Goal: Information Seeking & Learning: Learn about a topic

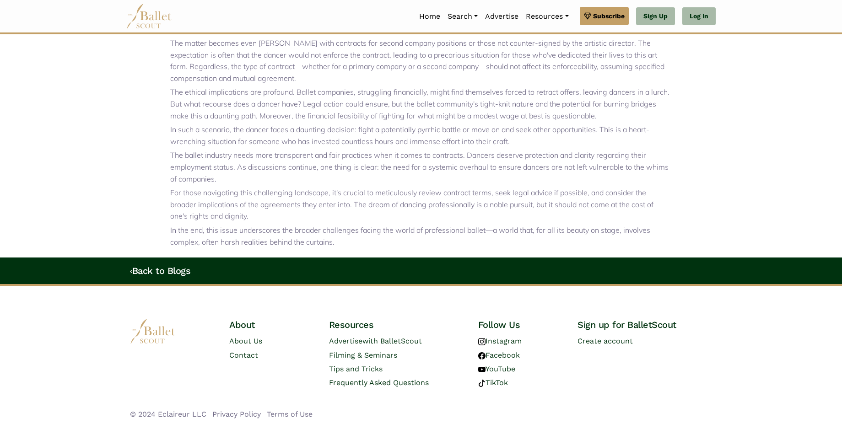
scroll to position [416, 0]
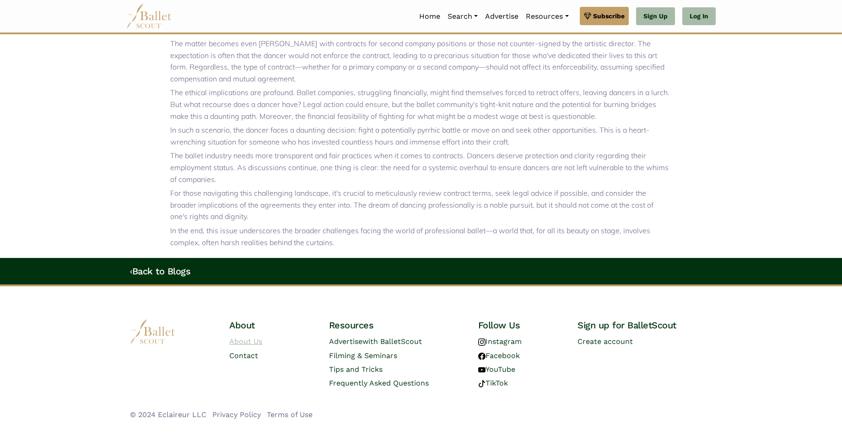
click at [256, 337] on link "About Us" at bounding box center [245, 341] width 33 height 9
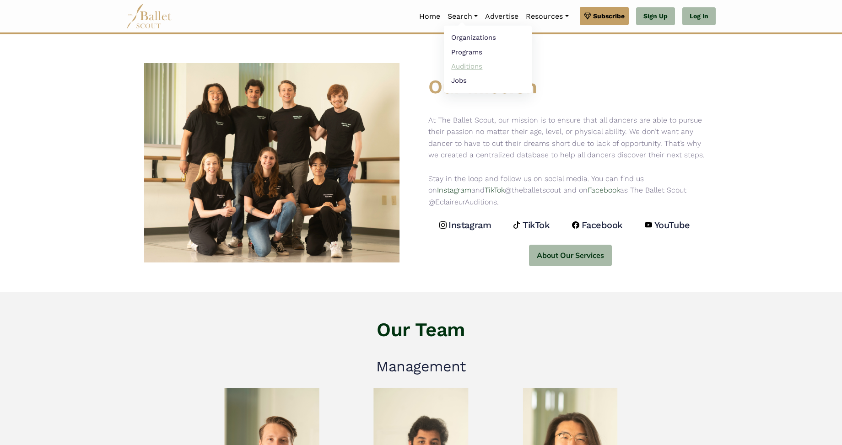
click at [464, 65] on link "Auditions" at bounding box center [488, 66] width 88 height 14
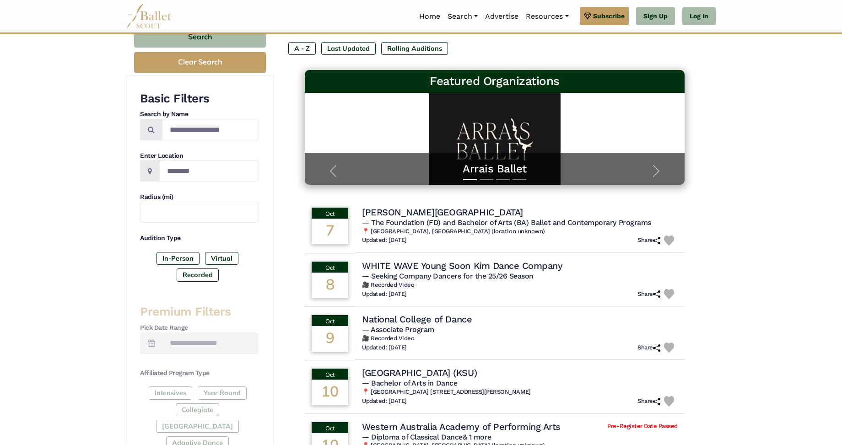
scroll to position [109, 0]
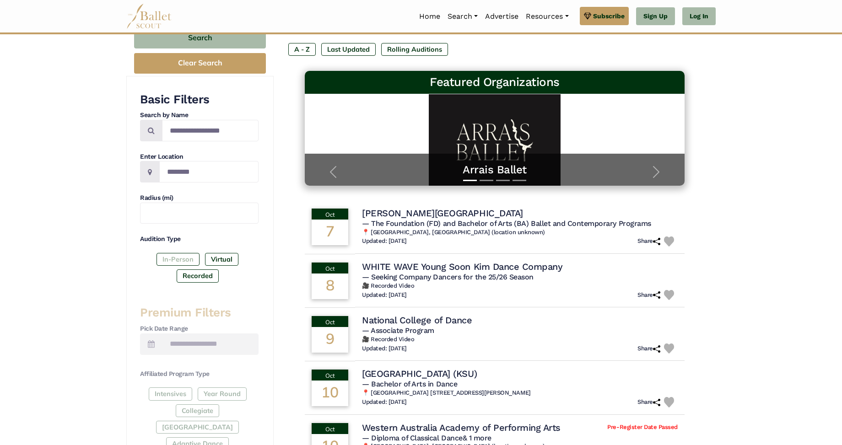
click at [177, 256] on label "In-Person" at bounding box center [178, 259] width 43 height 13
click at [216, 130] on input "Search by names..." at bounding box center [210, 131] width 97 height 22
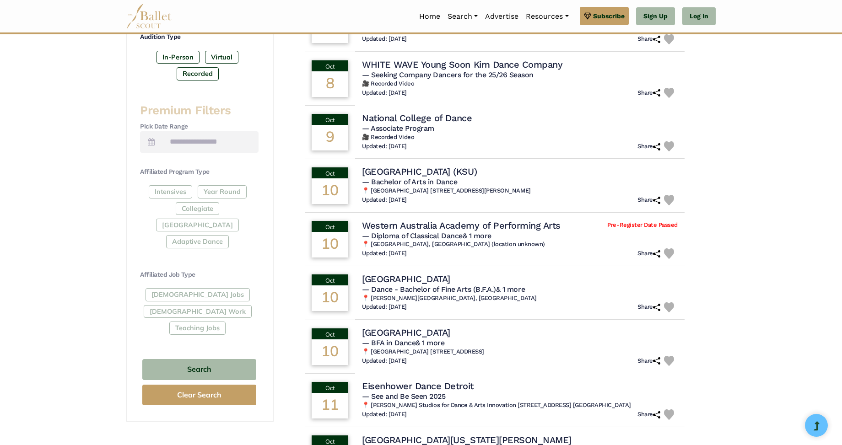
scroll to position [316, 0]
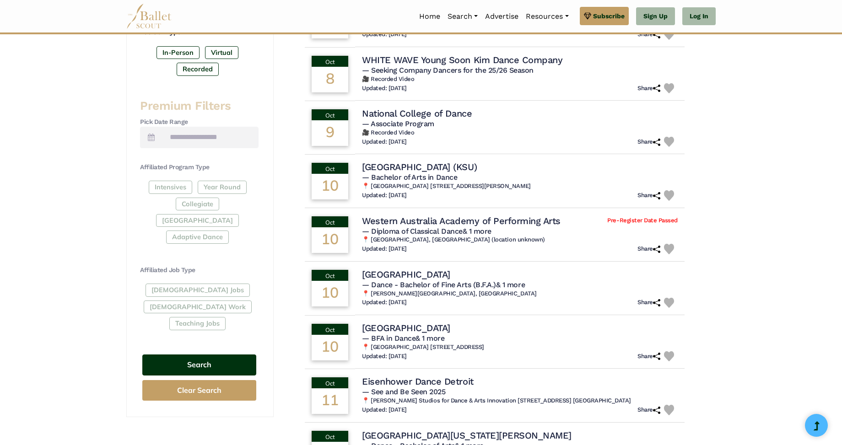
type input "**********"
click at [196, 355] on button "Search" at bounding box center [199, 366] width 114 height 22
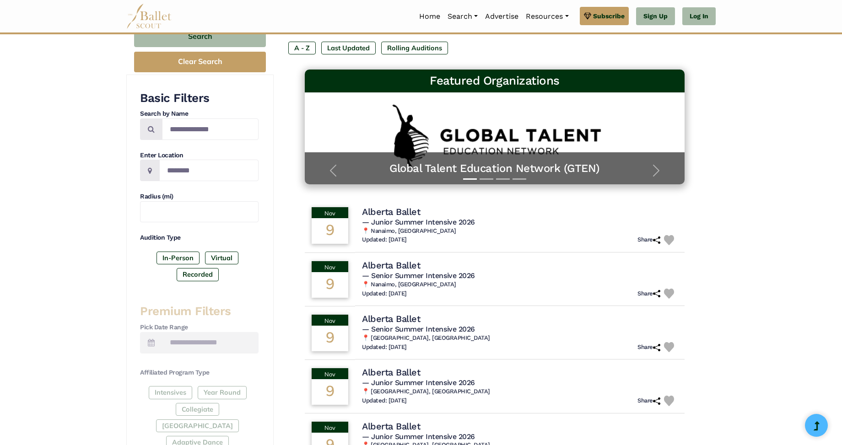
scroll to position [63, 0]
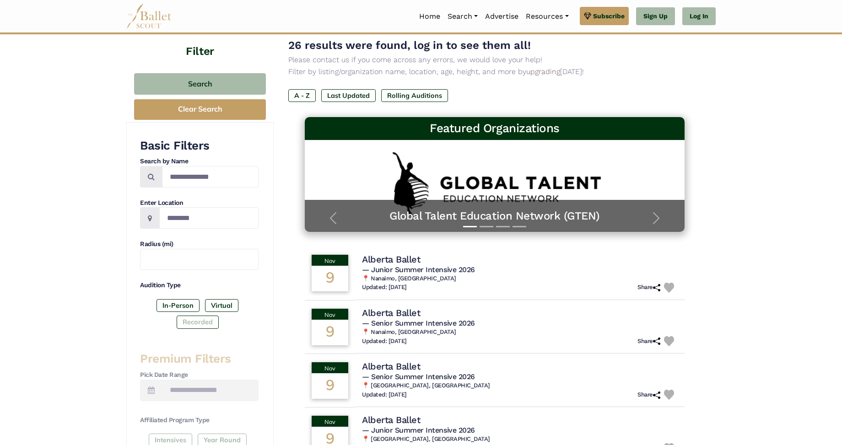
click at [196, 321] on label "Recorded" at bounding box center [198, 322] width 42 height 13
click at [177, 308] on label "In-Person" at bounding box center [178, 305] width 43 height 13
click at [180, 302] on label "In-Person" at bounding box center [178, 305] width 43 height 13
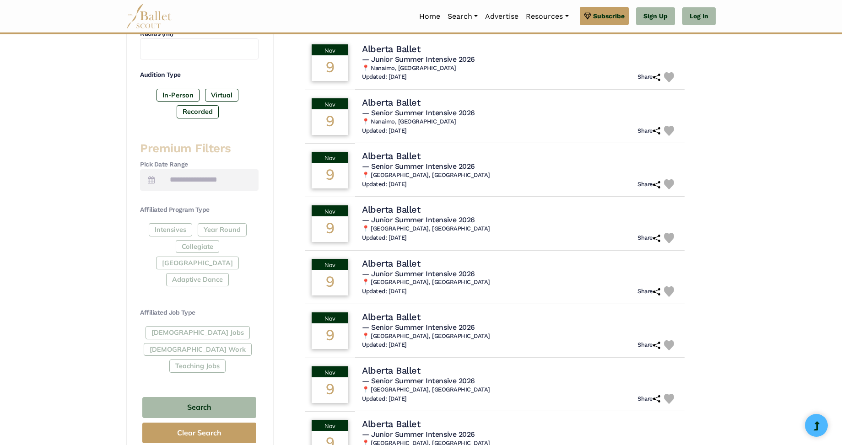
scroll to position [279, 0]
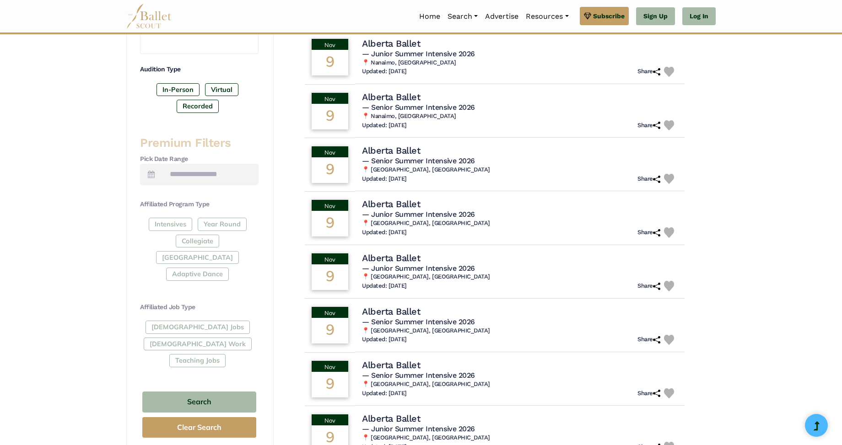
click at [184, 321] on div "Full-Time Jobs Gig Work Teaching Jobs" at bounding box center [199, 346] width 119 height 50
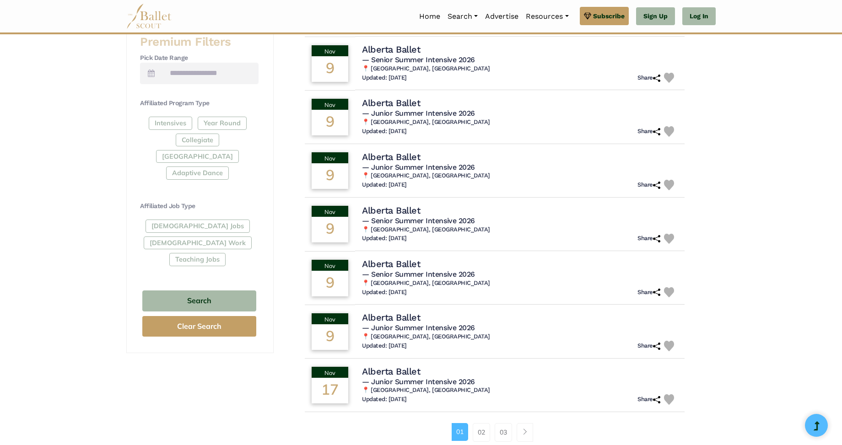
scroll to position [385, 0]
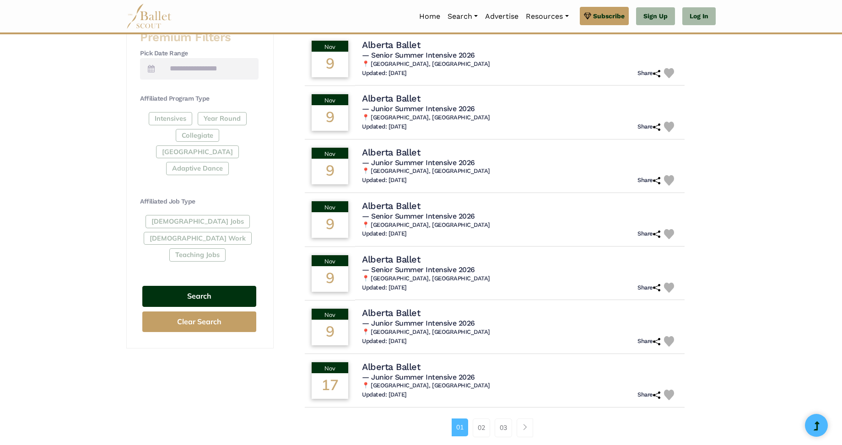
click at [216, 286] on button "Search" at bounding box center [199, 297] width 114 height 22
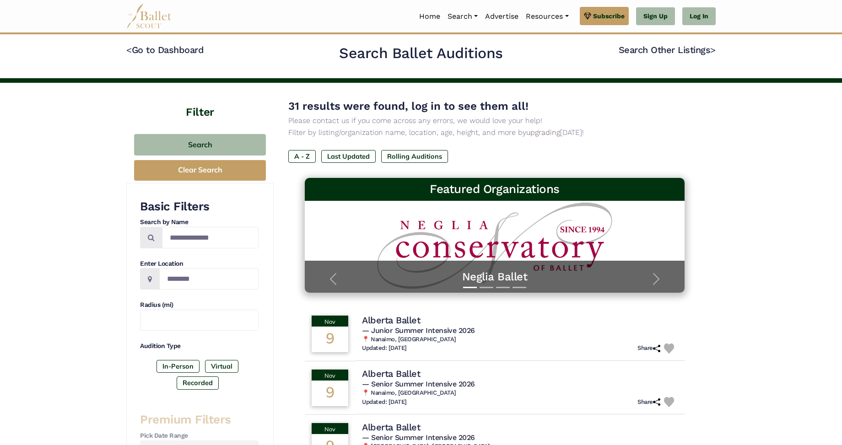
scroll to position [2, 0]
drag, startPoint x: 222, startPoint y: 237, endPoint x: 145, endPoint y: 232, distance: 77.0
click at [145, 232] on div "**********" at bounding box center [199, 238] width 119 height 22
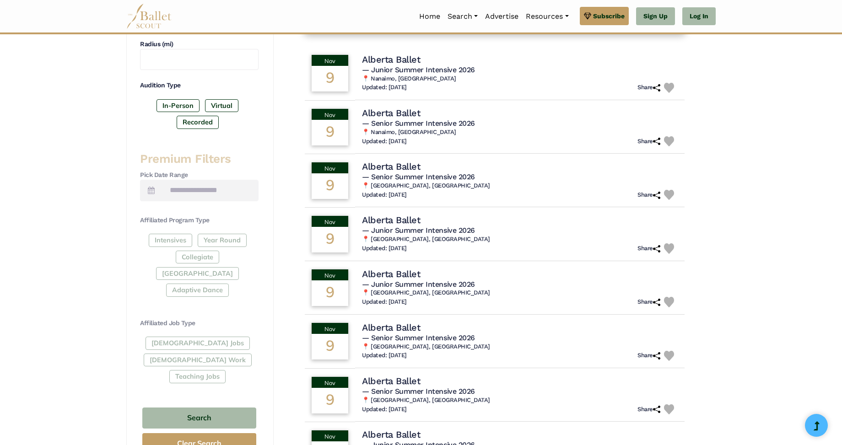
scroll to position [265, 0]
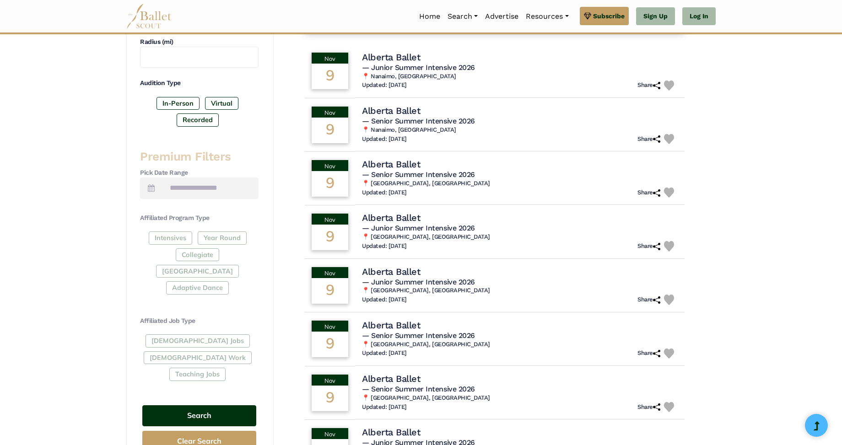
type input "**********"
click at [199, 405] on button "Search" at bounding box center [199, 416] width 114 height 22
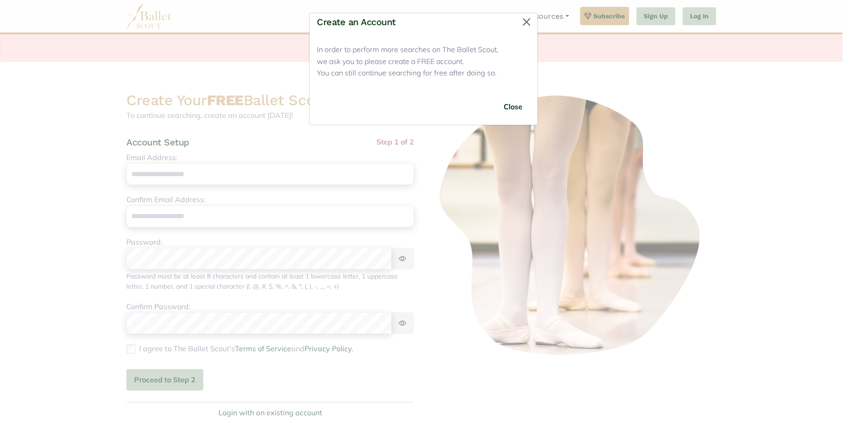
click at [527, 22] on button "Close" at bounding box center [526, 22] width 15 height 15
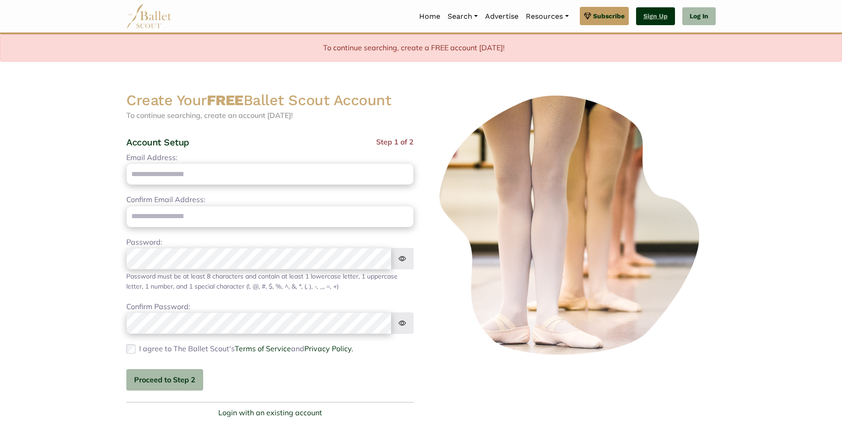
click at [664, 19] on link "Sign Up" at bounding box center [655, 16] width 39 height 18
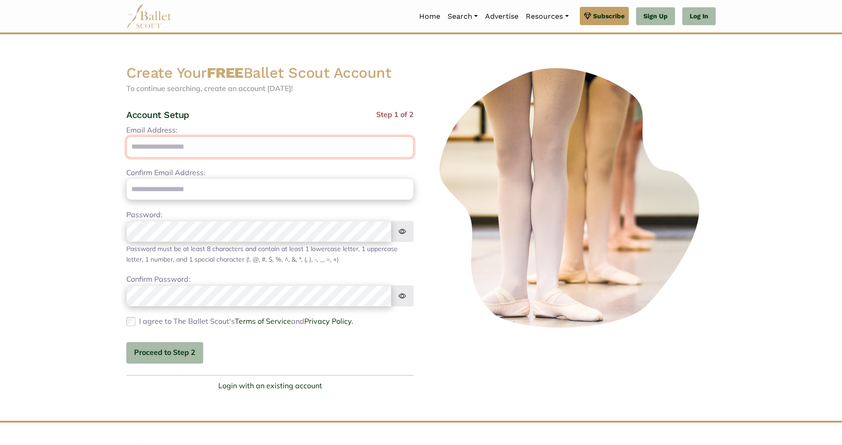
type input "**********"
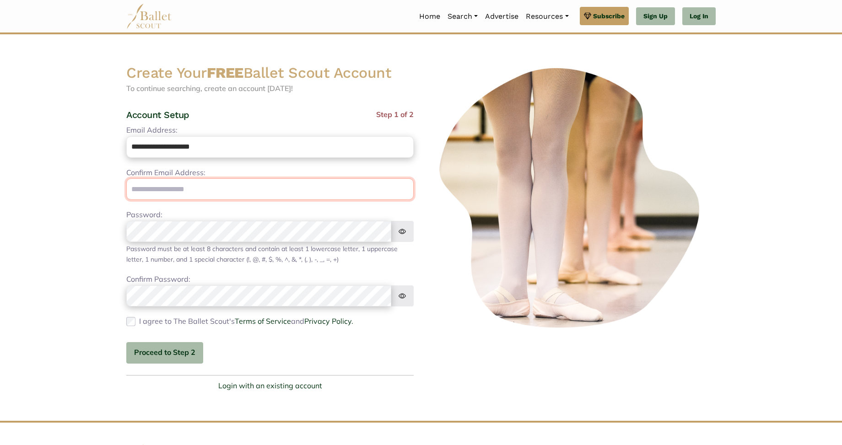
type input "**********"
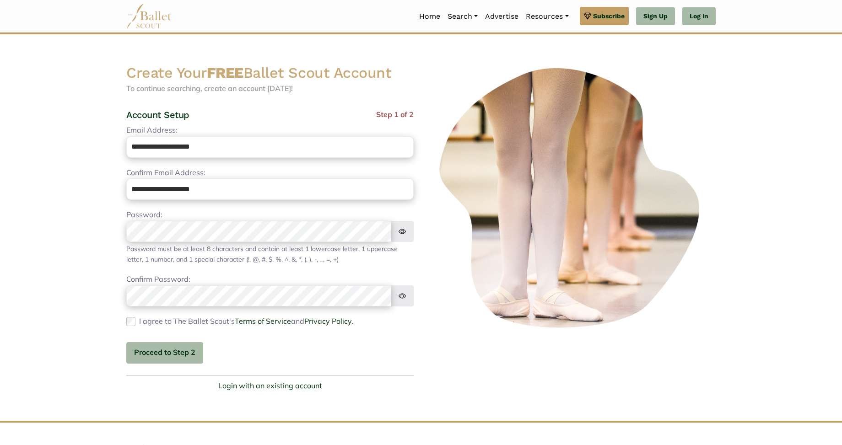
click at [407, 232] on img at bounding box center [402, 232] width 23 height 22
click at [164, 349] on button "Proceed to Step 2" at bounding box center [164, 353] width 77 height 22
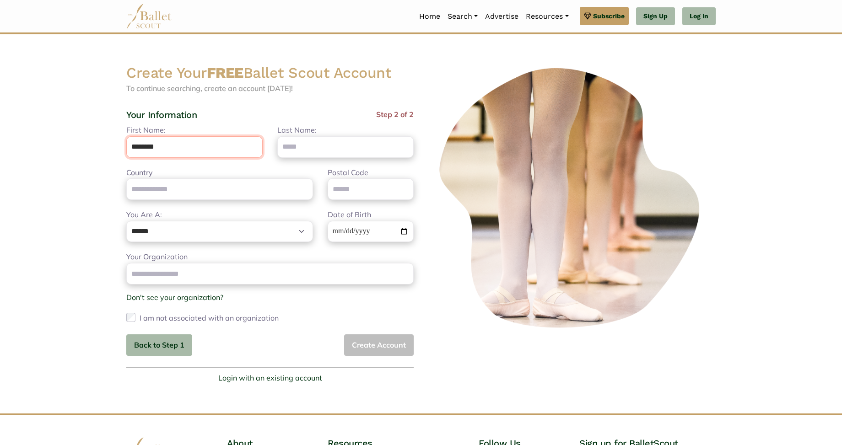
type input "********"
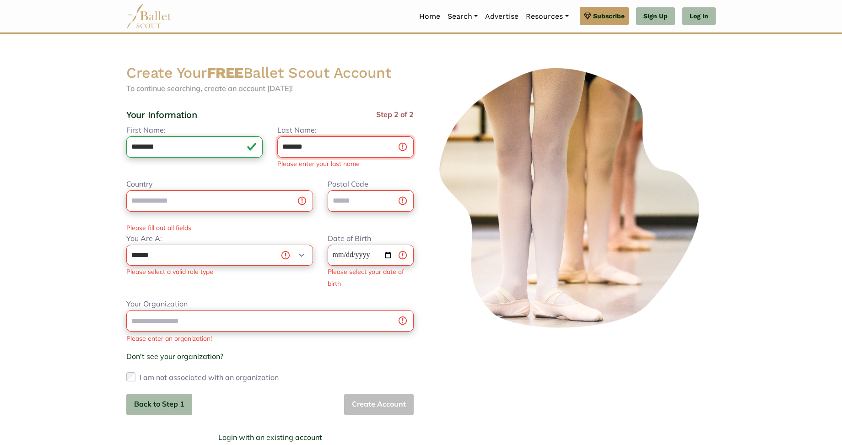
type input "*******"
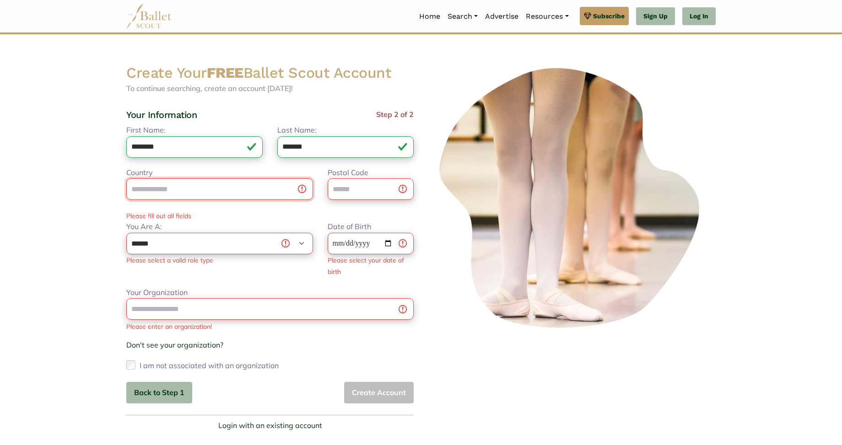
click at [303, 189] on input "Country" at bounding box center [219, 189] width 187 height 22
type input "**********"
type input "*****"
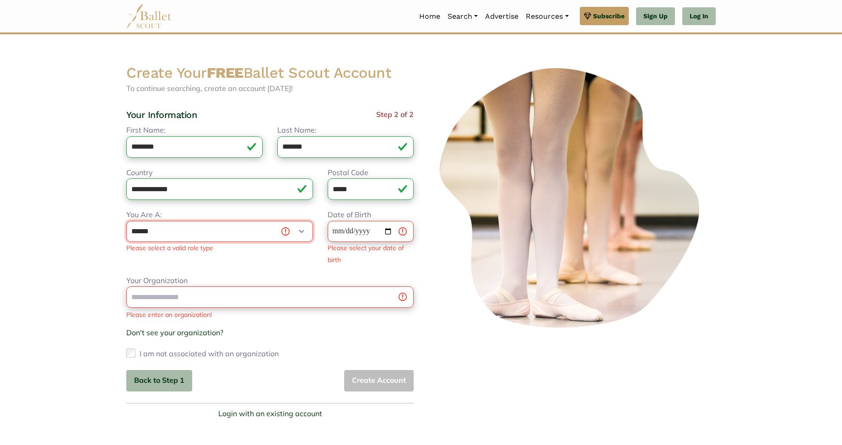
select select "***"
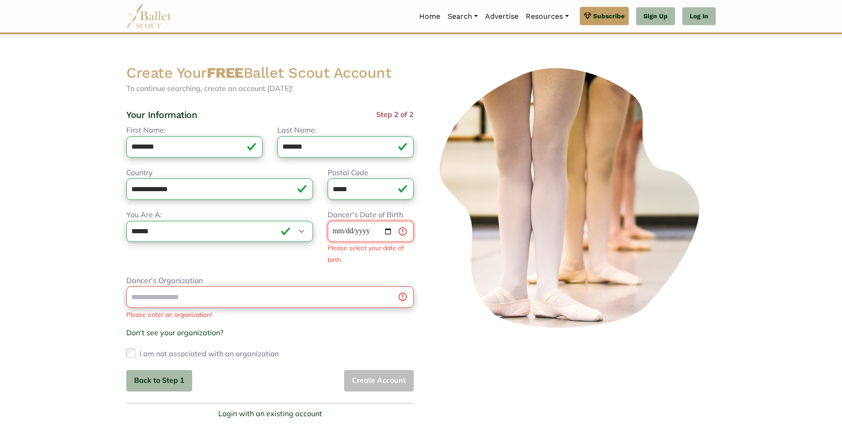
click at [379, 232] on input "Dancer's Date of Birth" at bounding box center [371, 232] width 86 height 22
click at [371, 225] on input "**********" at bounding box center [371, 232] width 86 height 22
click at [368, 229] on input "**********" at bounding box center [371, 232] width 86 height 22
type input "**********"
click at [421, 260] on div at bounding box center [572, 242] width 302 height 356
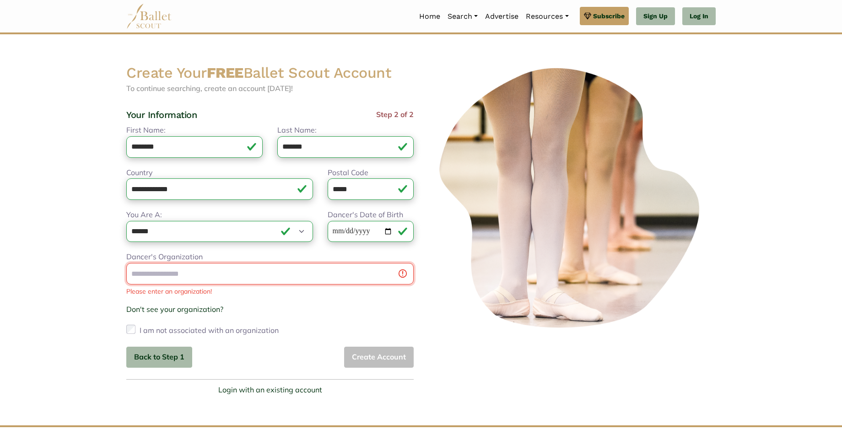
click at [389, 277] on input "Dancer's Organization" at bounding box center [269, 274] width 287 height 22
click at [230, 274] on input "Dancer's Organization" at bounding box center [269, 274] width 287 height 22
click at [184, 302] on link "Indiana Univer sity" at bounding box center [170, 301] width 88 height 14
type input "**********"
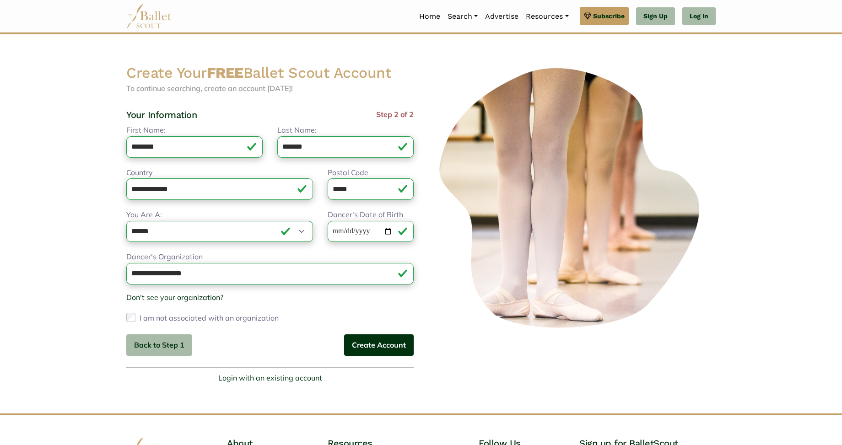
click at [400, 350] on button "Create Account" at bounding box center [379, 346] width 70 height 22
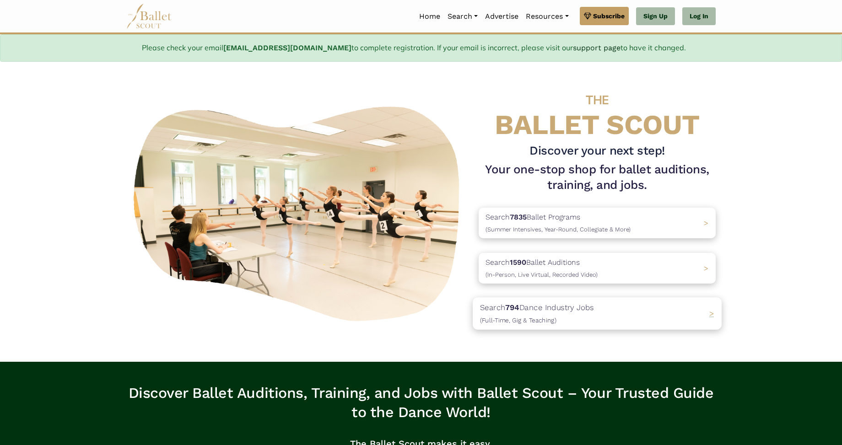
click at [572, 306] on p "Search 794 Dance Industry Jobs ([DEMOGRAPHIC_DATA], [DEMOGRAPHIC_DATA] & Teachi…" at bounding box center [537, 314] width 114 height 25
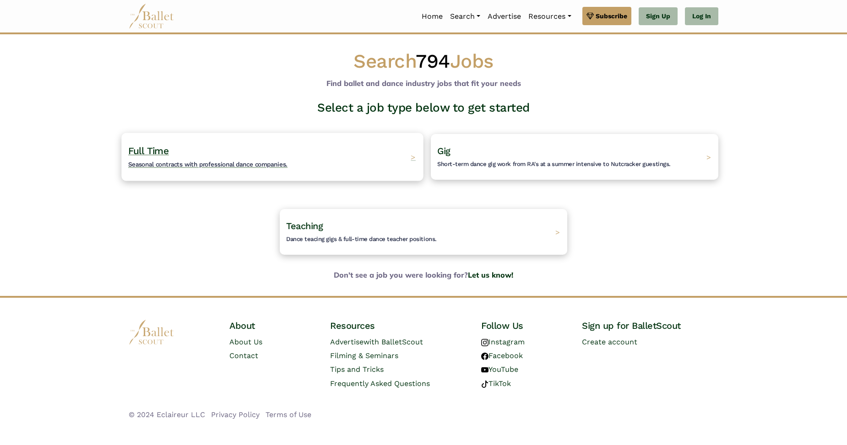
click at [181, 165] on span "Seasonal contracts with professional dance companies." at bounding box center [207, 164] width 159 height 7
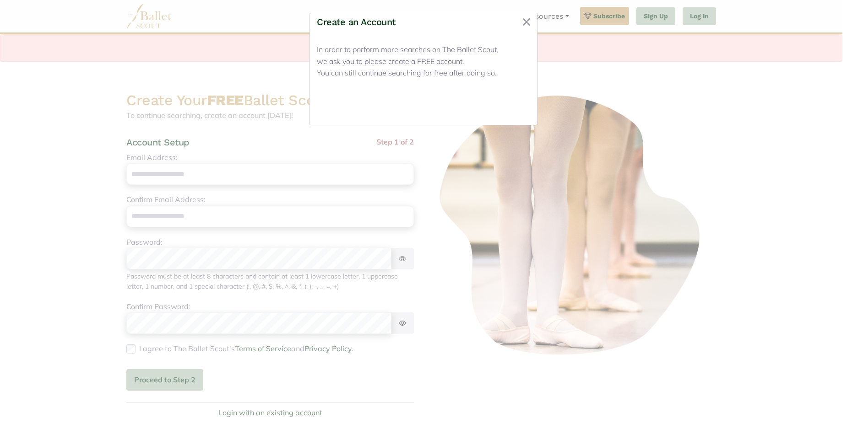
click at [513, 101] on button "Close" at bounding box center [513, 107] width 34 height 22
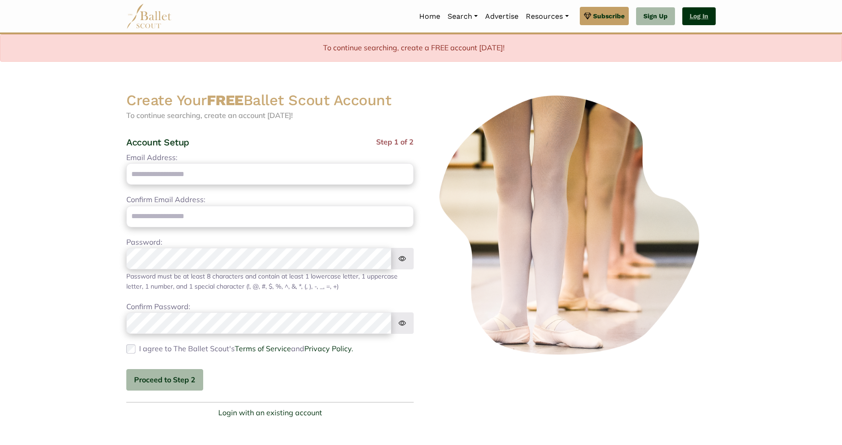
click at [702, 16] on link "Log In" at bounding box center [698, 16] width 33 height 18
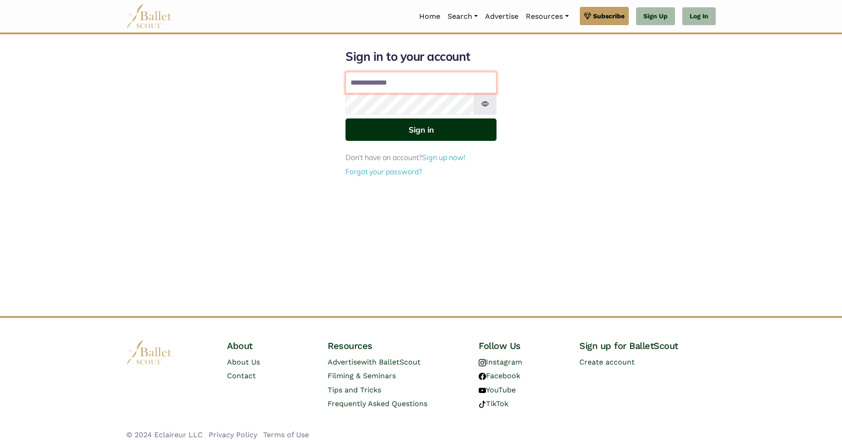
type input "**********"
click at [421, 129] on button "Sign in" at bounding box center [420, 130] width 151 height 22
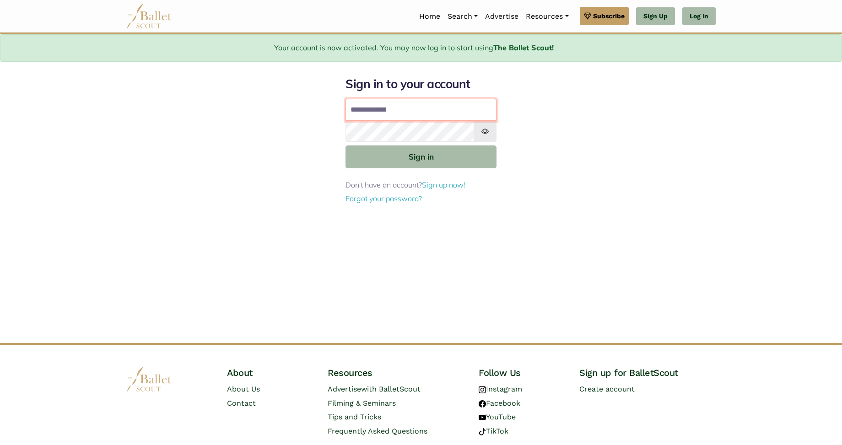
type input "**********"
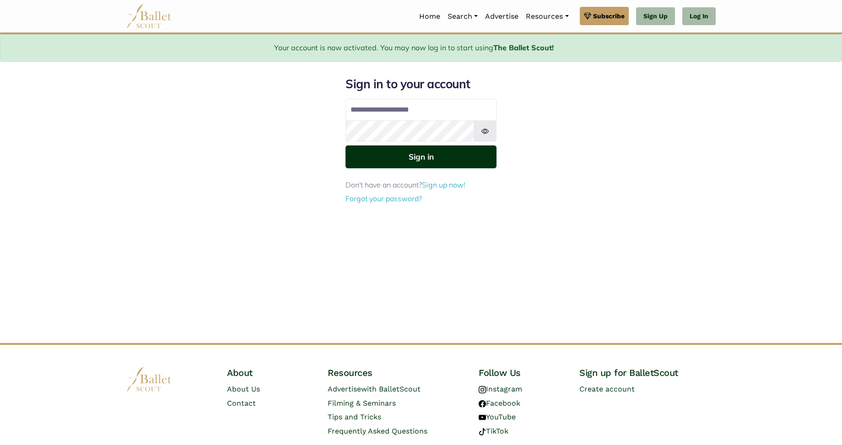
click at [438, 154] on button "Sign in" at bounding box center [420, 157] width 151 height 22
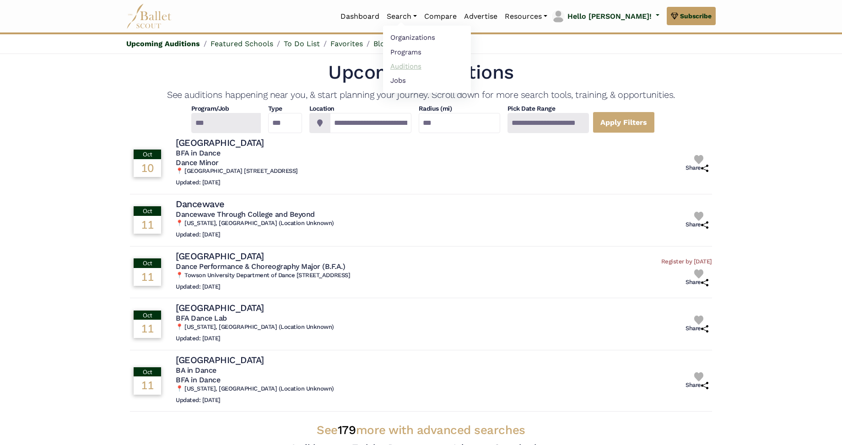
click at [441, 65] on link "Auditions" at bounding box center [427, 66] width 88 height 14
click at [421, 16] on link "Search" at bounding box center [402, 16] width 38 height 19
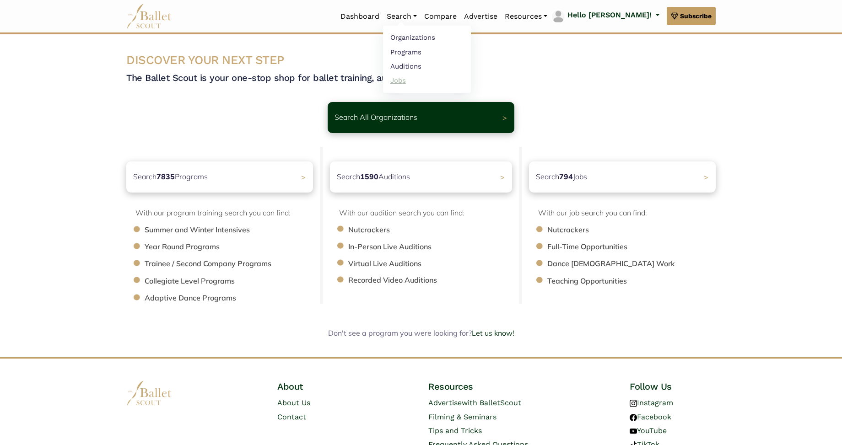
click at [426, 80] on link "Jobs" at bounding box center [427, 80] width 88 height 14
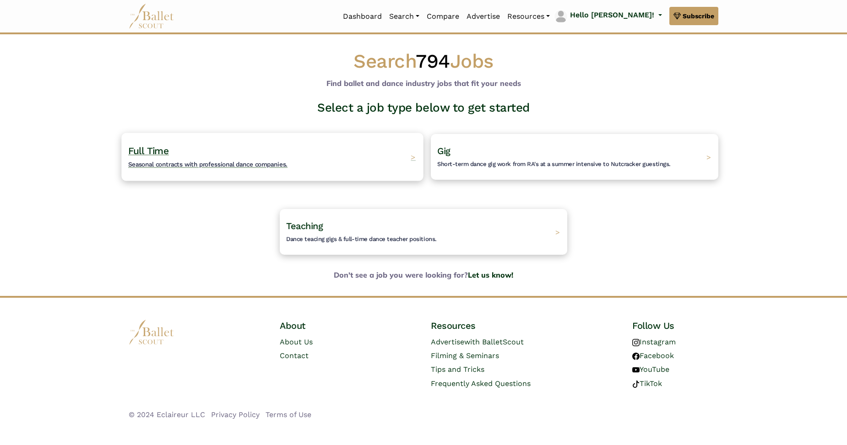
click at [290, 152] on div "Full Time Seasonal contracts with professional dance companies. >" at bounding box center [272, 157] width 302 height 48
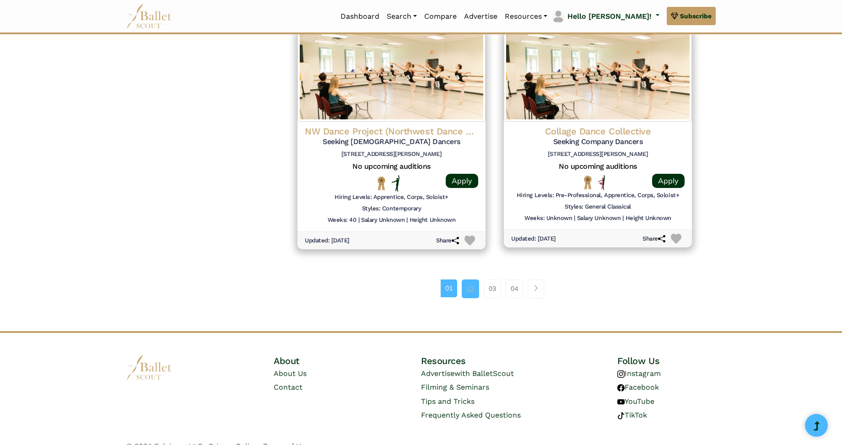
scroll to position [1166, 0]
click at [465, 280] on link "02" at bounding box center [470, 289] width 17 height 18
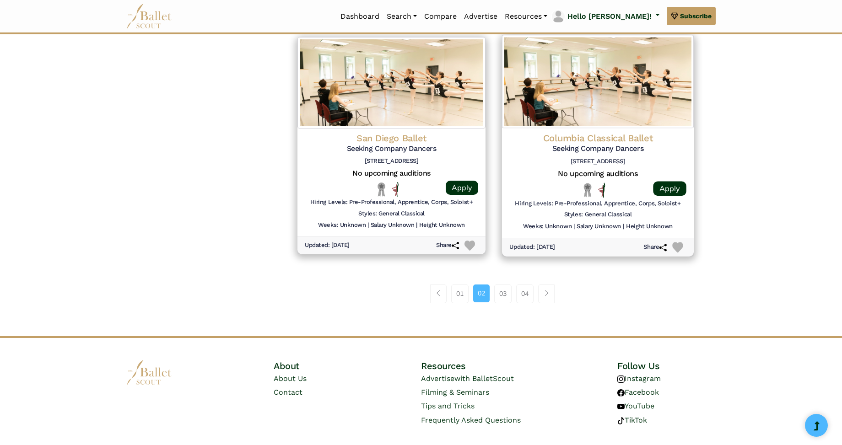
scroll to position [1155, 0]
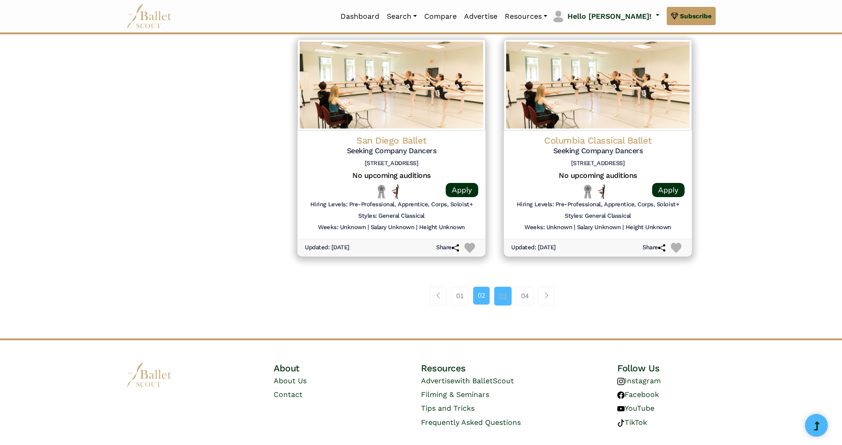
click at [505, 287] on link "03" at bounding box center [502, 296] width 17 height 18
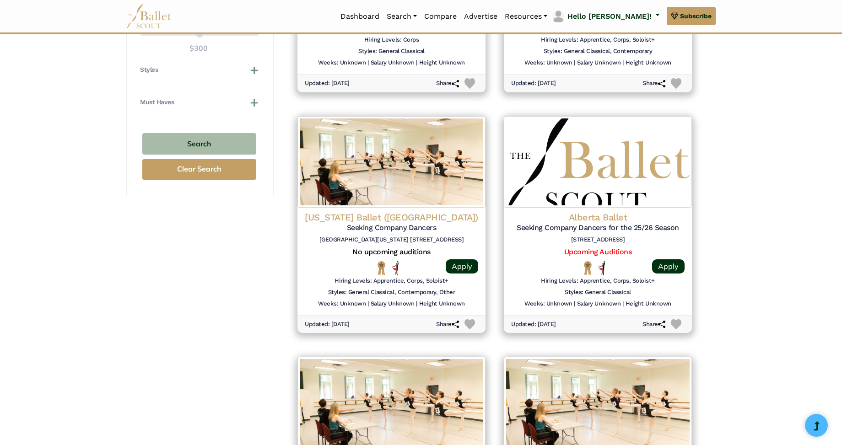
scroll to position [852, 0]
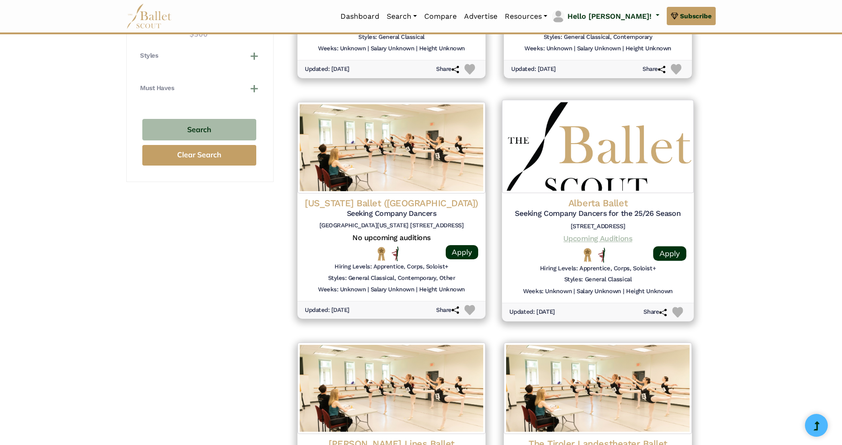
click at [596, 234] on link "Upcoming Auditions" at bounding box center [597, 238] width 69 height 9
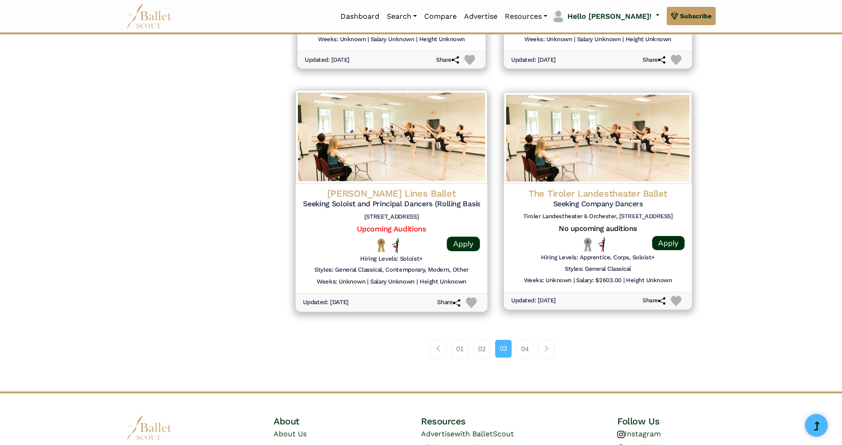
scroll to position [1122, 0]
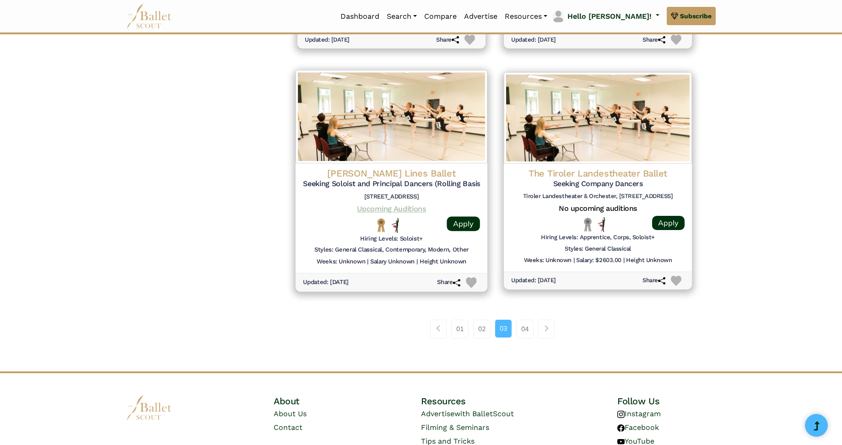
click at [407, 205] on link "Upcoming Auditions" at bounding box center [391, 209] width 69 height 9
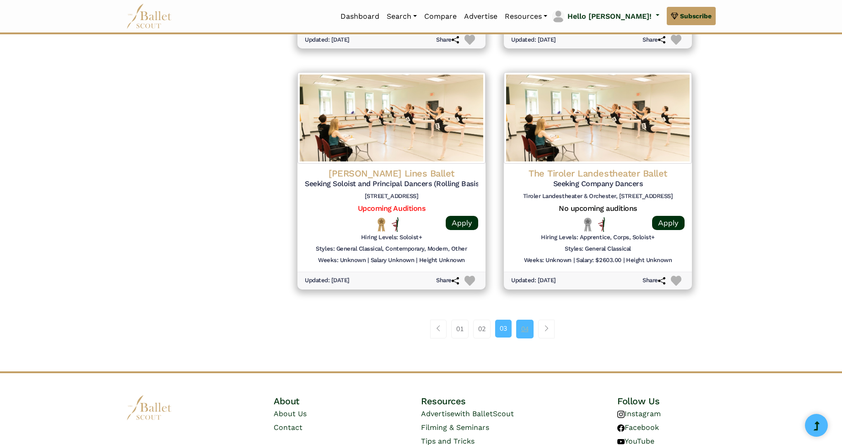
click at [524, 320] on link "04" at bounding box center [524, 329] width 17 height 18
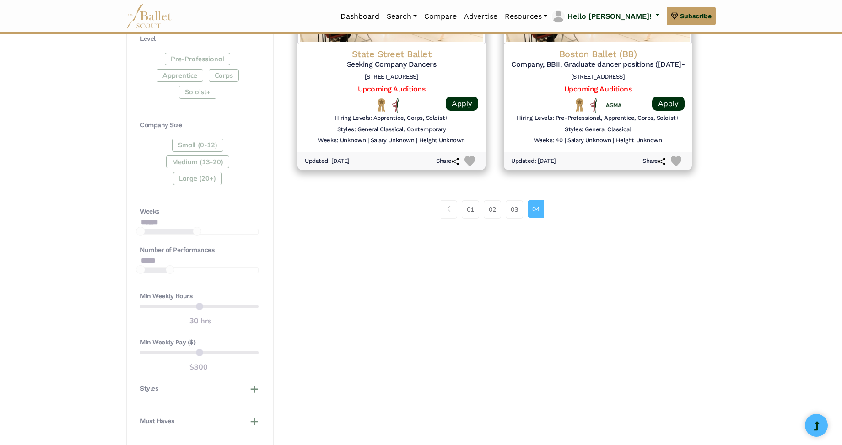
scroll to position [511, 0]
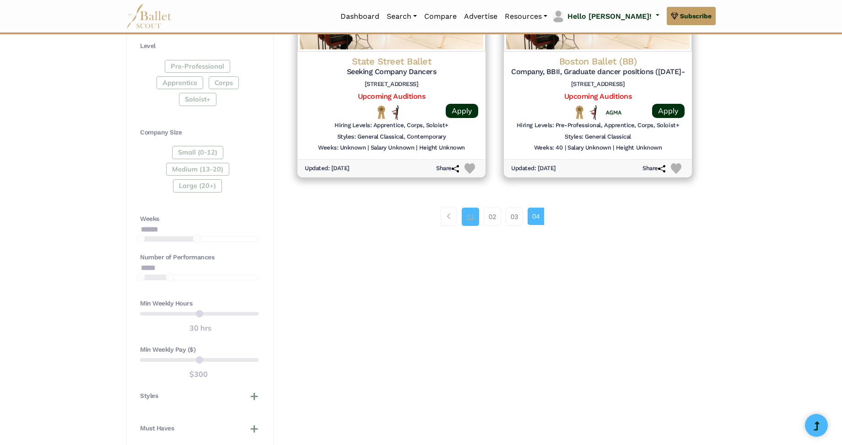
click at [472, 210] on link "01" at bounding box center [470, 217] width 17 height 18
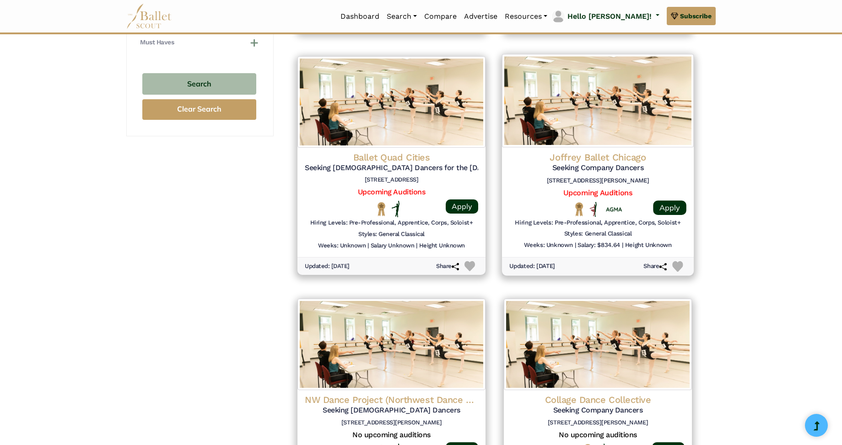
scroll to position [859, 0]
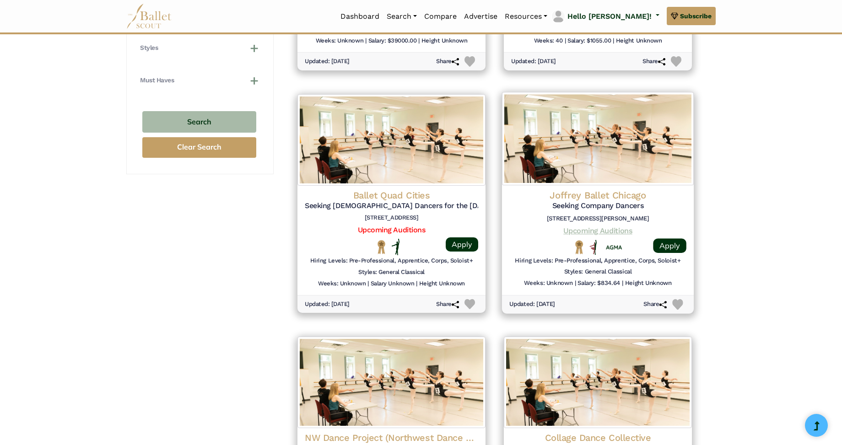
click at [594, 226] on link "Upcoming Auditions" at bounding box center [597, 230] width 69 height 9
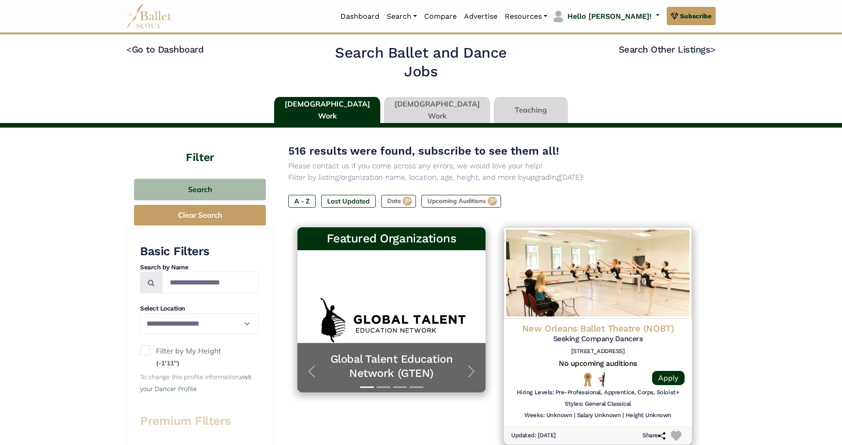
scroll to position [3, 0]
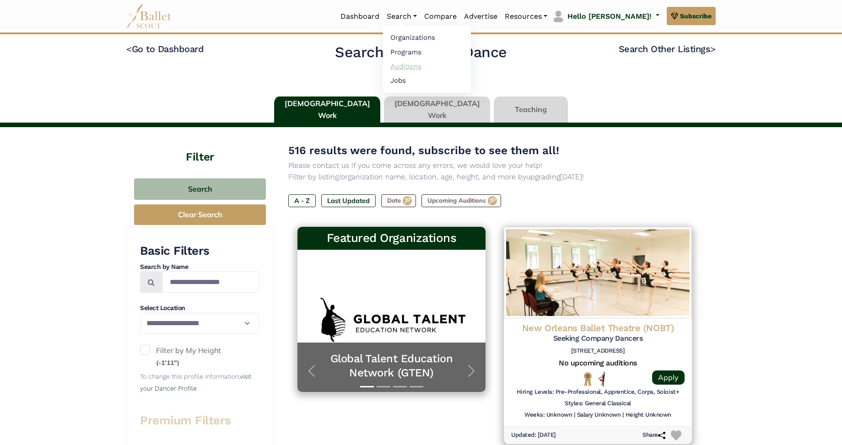
click at [438, 66] on link "Auditions" at bounding box center [427, 66] width 88 height 14
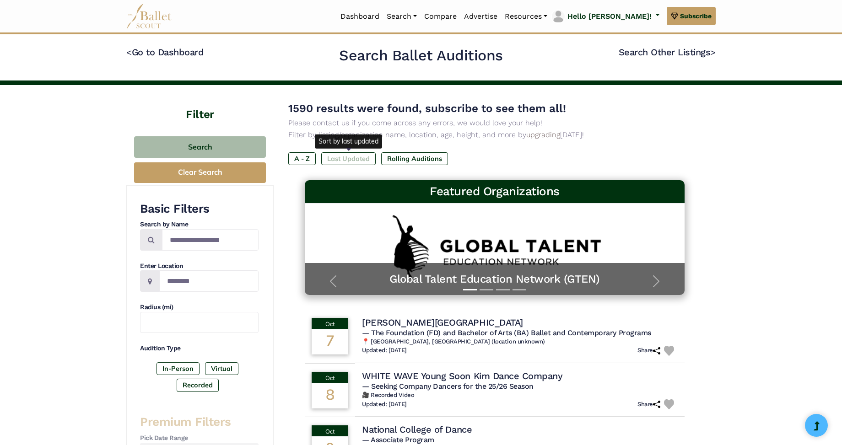
click at [340, 157] on label "Last Updated" at bounding box center [348, 158] width 54 height 13
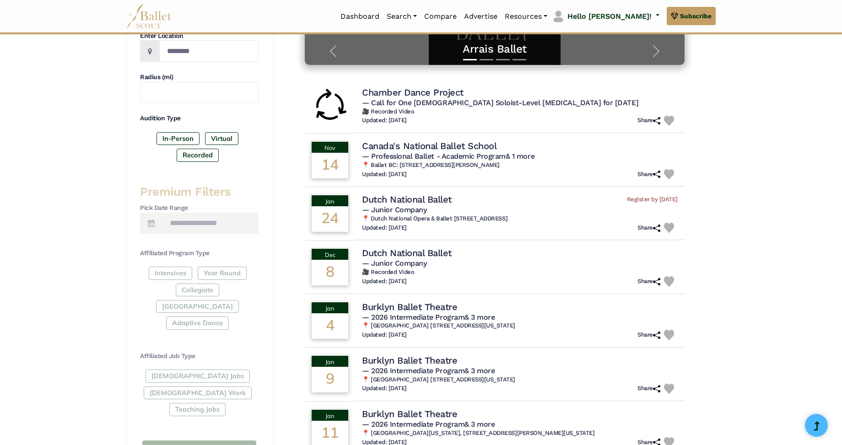
scroll to position [234, 0]
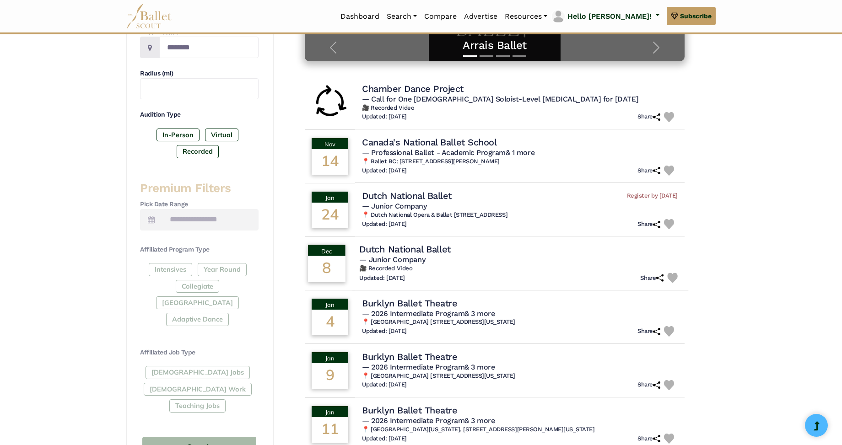
click at [402, 248] on h4 "Dutch National Ballet" at bounding box center [405, 249] width 92 height 12
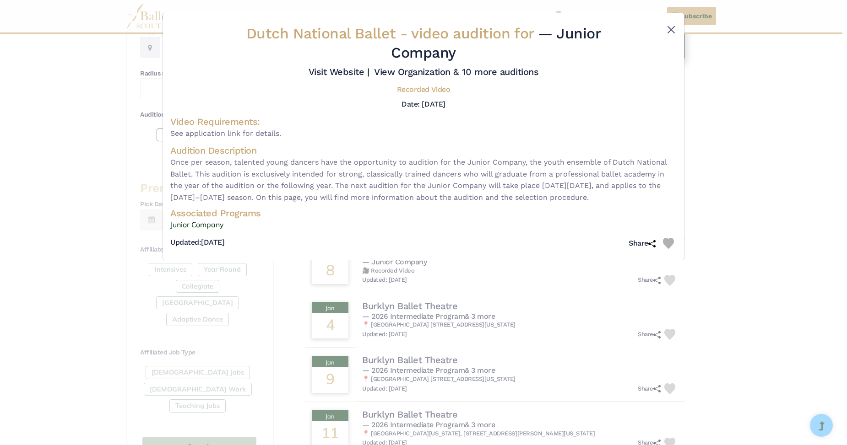
click at [673, 29] on button "Close" at bounding box center [670, 29] width 11 height 11
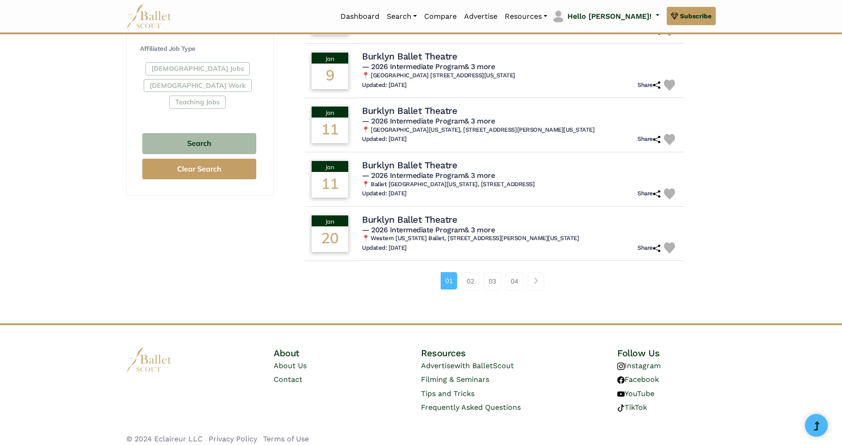
scroll to position [537, 0]
click at [470, 275] on link "02" at bounding box center [470, 282] width 17 height 18
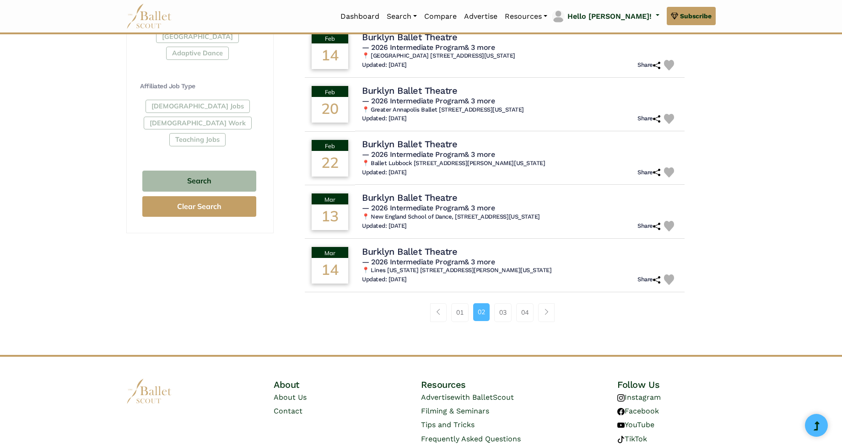
scroll to position [511, 0]
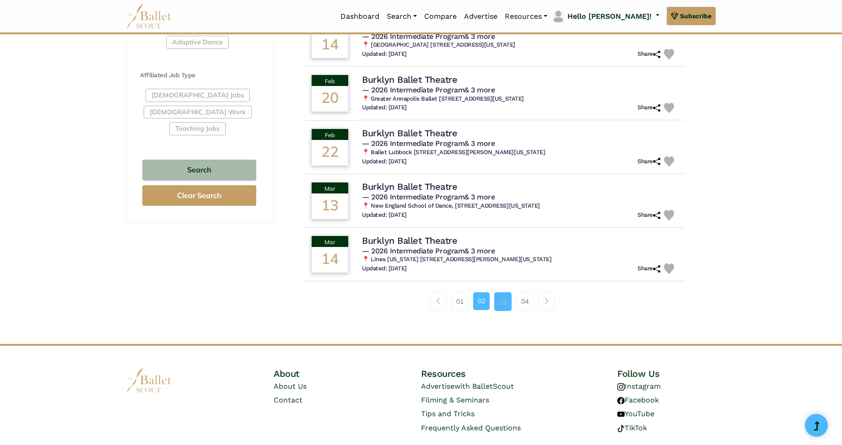
click at [507, 297] on link "03" at bounding box center [502, 301] width 17 height 18
click at [501, 294] on link "03" at bounding box center [502, 301] width 17 height 18
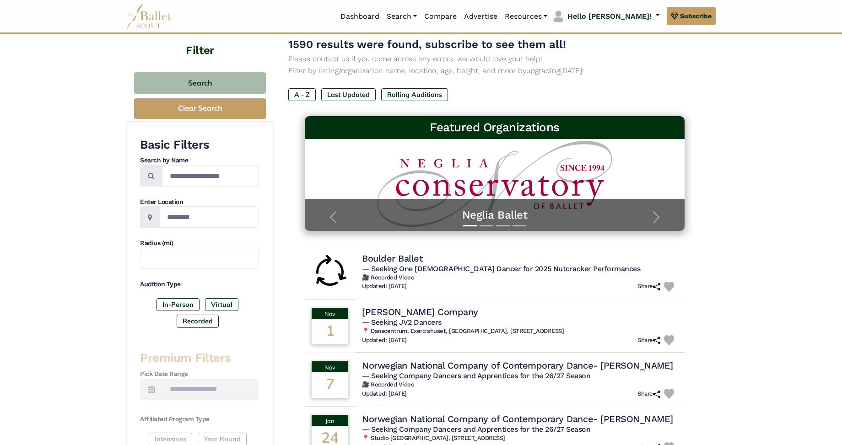
scroll to position [66, 0]
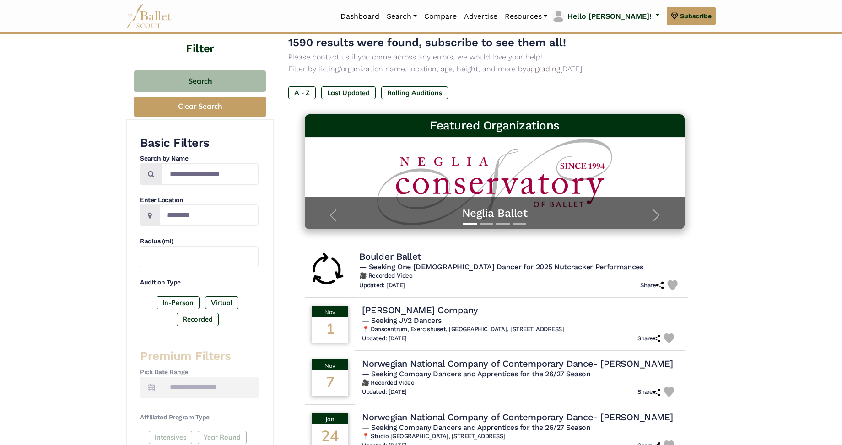
click at [416, 256] on h4 "Boulder Ballet" at bounding box center [390, 256] width 62 height 12
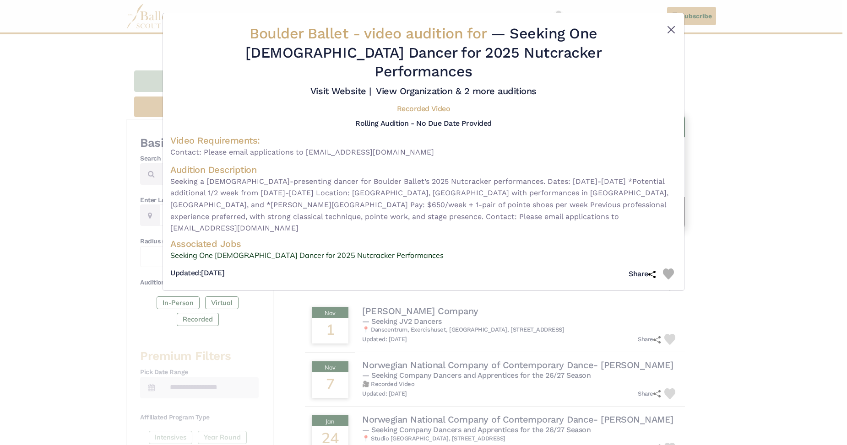
click at [673, 30] on button "Close" at bounding box center [670, 29] width 11 height 11
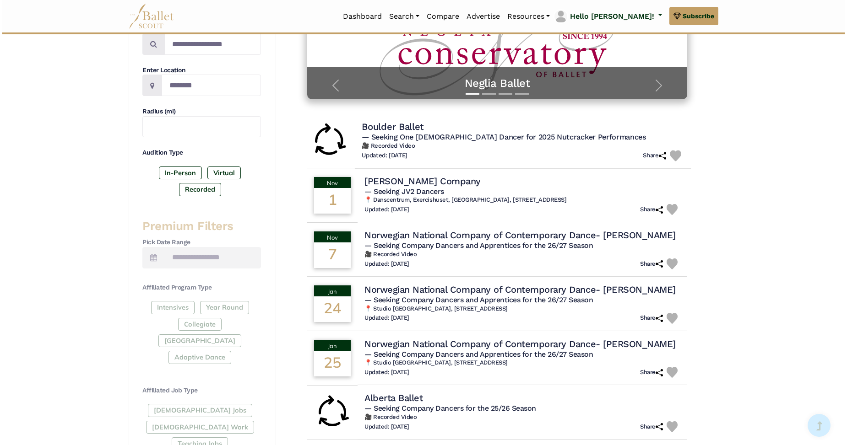
scroll to position [201, 0]
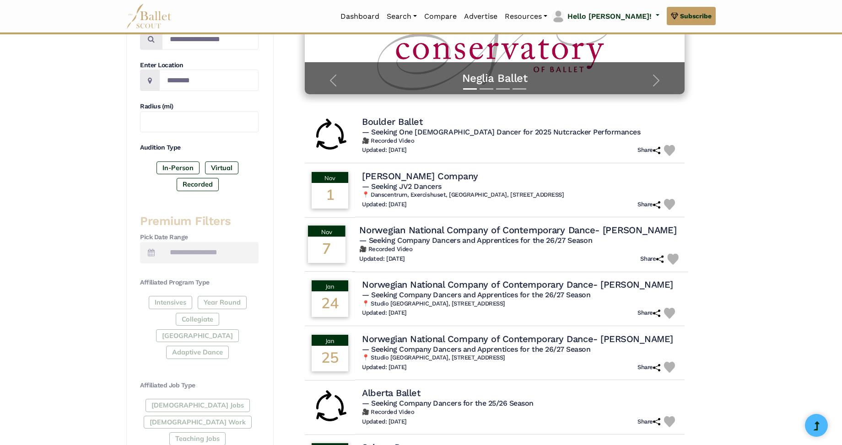
click at [512, 228] on h4 "Norwegian National Company of Contemporary Dance- Carte Blanche" at bounding box center [517, 230] width 317 height 12
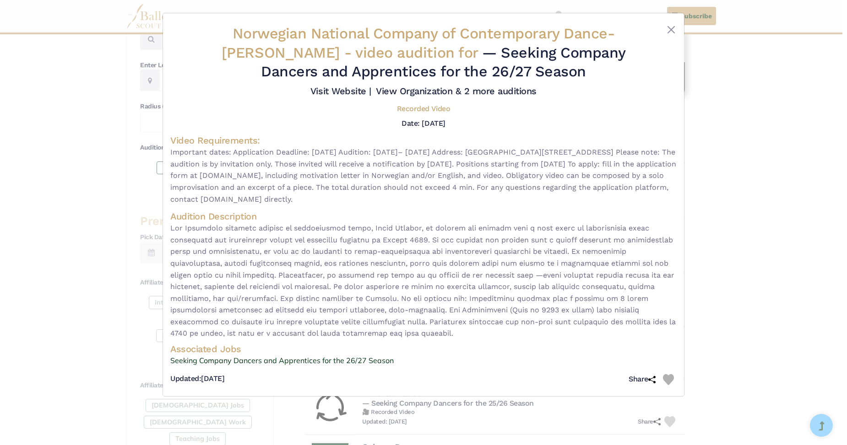
click at [425, 114] on h5 "Recorded Video" at bounding box center [423, 109] width 53 height 10
click at [416, 97] on link "View Organization & 2 more auditions" at bounding box center [456, 91] width 161 height 11
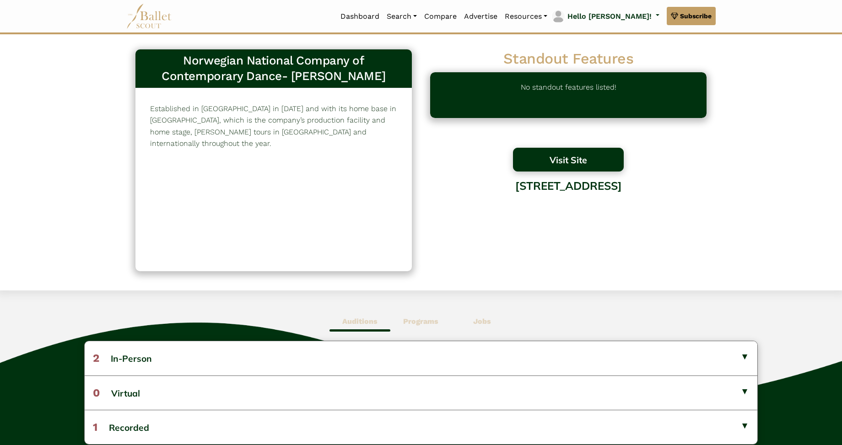
click at [568, 165] on button "Visit Site" at bounding box center [568, 160] width 111 height 24
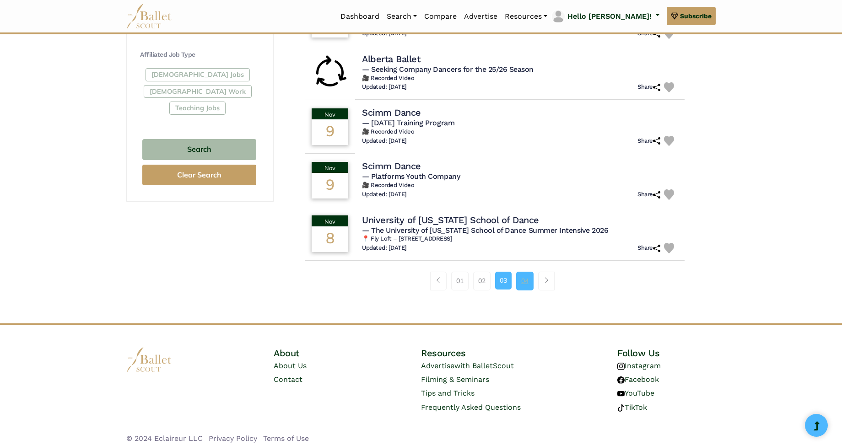
scroll to position [531, 0]
click at [526, 276] on link "04" at bounding box center [524, 281] width 17 height 18
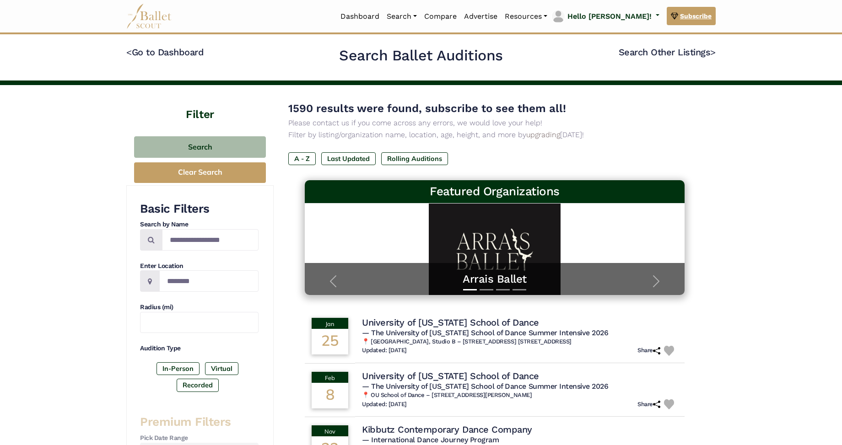
click at [700, 16] on span "Subscribe" at bounding box center [696, 16] width 32 height 10
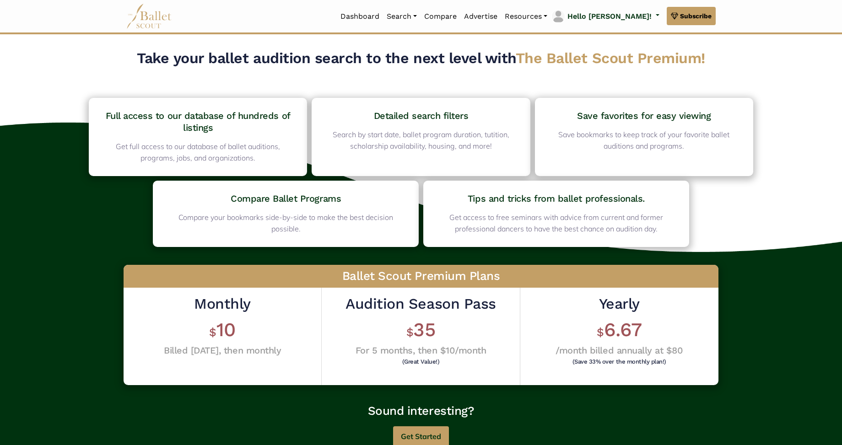
click at [156, 16] on img at bounding box center [149, 16] width 46 height 25
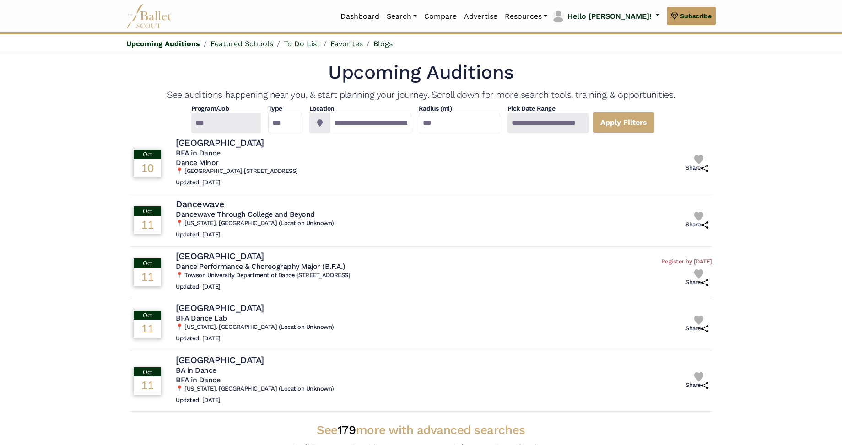
click at [201, 124] on div at bounding box center [226, 123] width 70 height 20
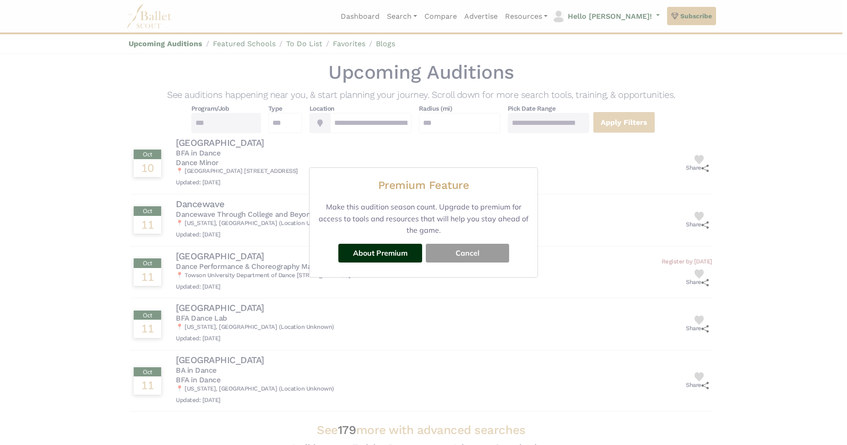
click at [474, 245] on button "Cancel" at bounding box center [467, 253] width 83 height 18
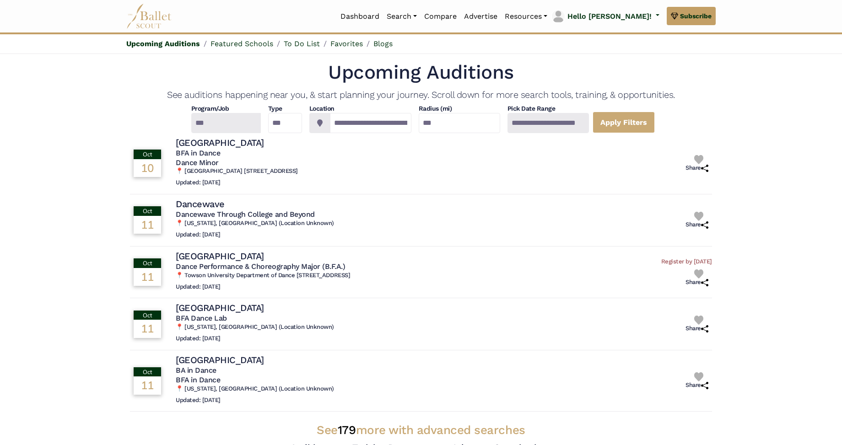
click at [152, 15] on img at bounding box center [149, 16] width 46 height 25
